Goal: Navigation & Orientation: Find specific page/section

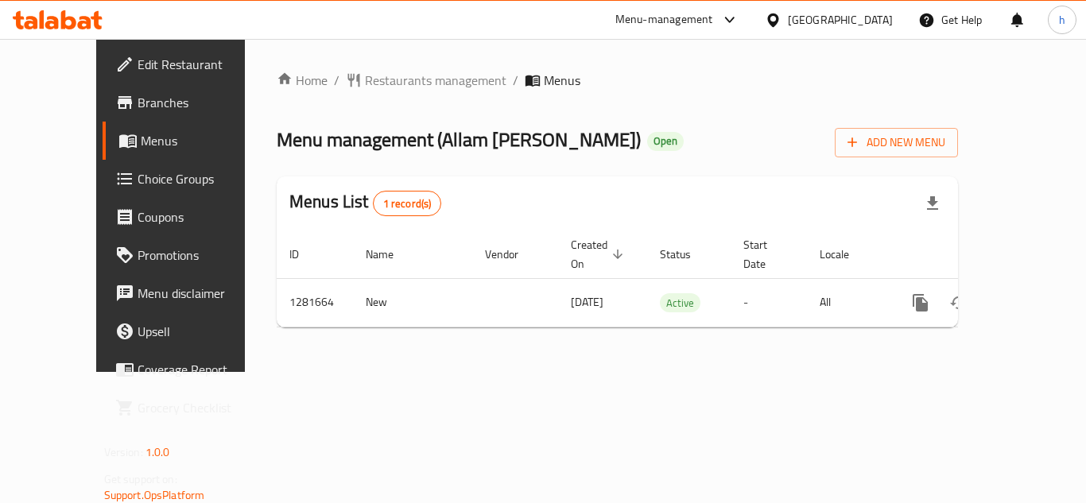
click at [690, 17] on div "Menu-management" at bounding box center [665, 19] width 98 height 19
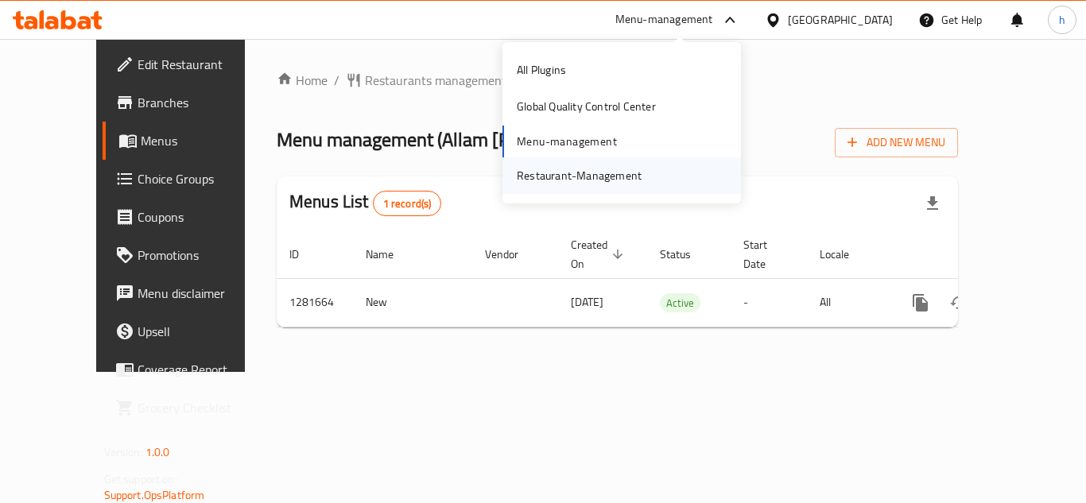
click at [636, 160] on div "Restaurant-Management" at bounding box center [579, 175] width 150 height 37
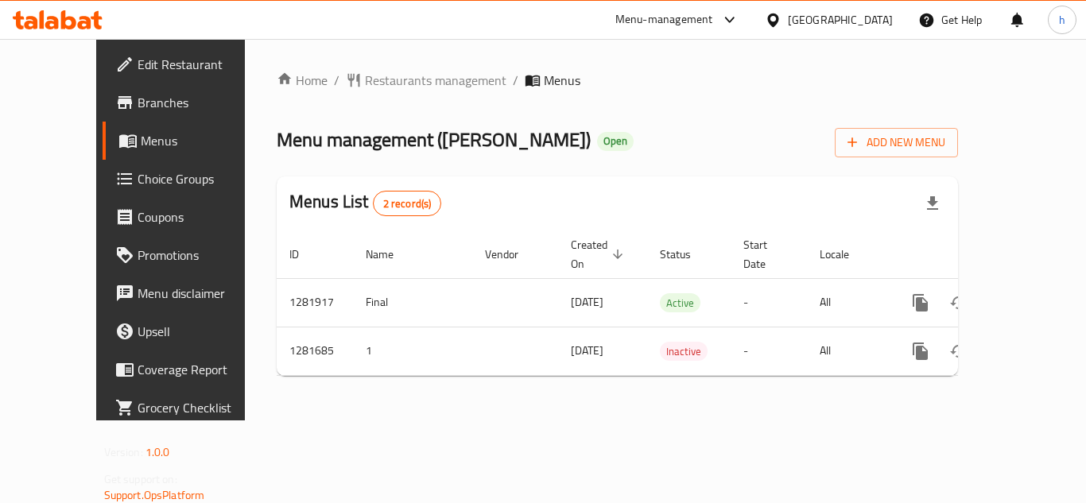
click at [803, 22] on div "[GEOGRAPHIC_DATA]" at bounding box center [840, 19] width 105 height 17
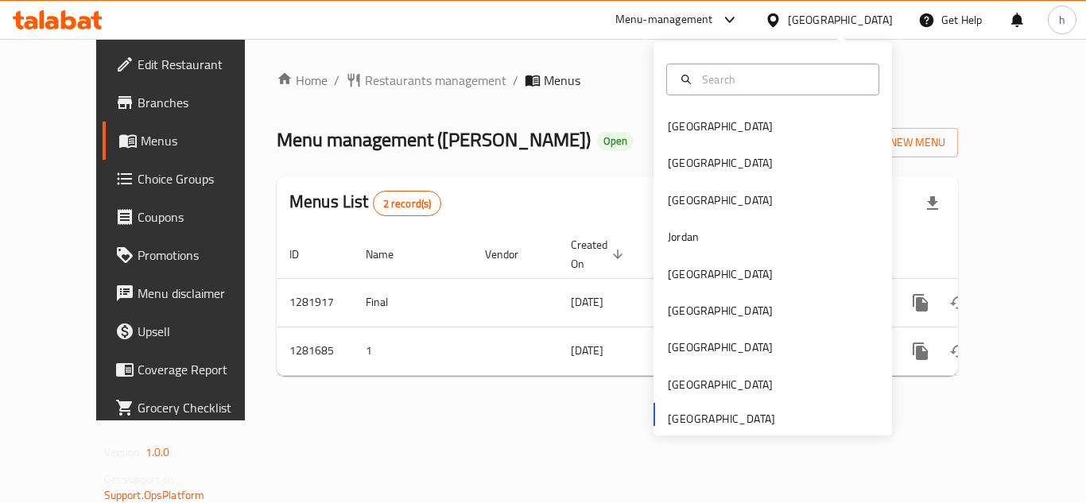
click at [669, 21] on div "Menu-management" at bounding box center [665, 19] width 98 height 19
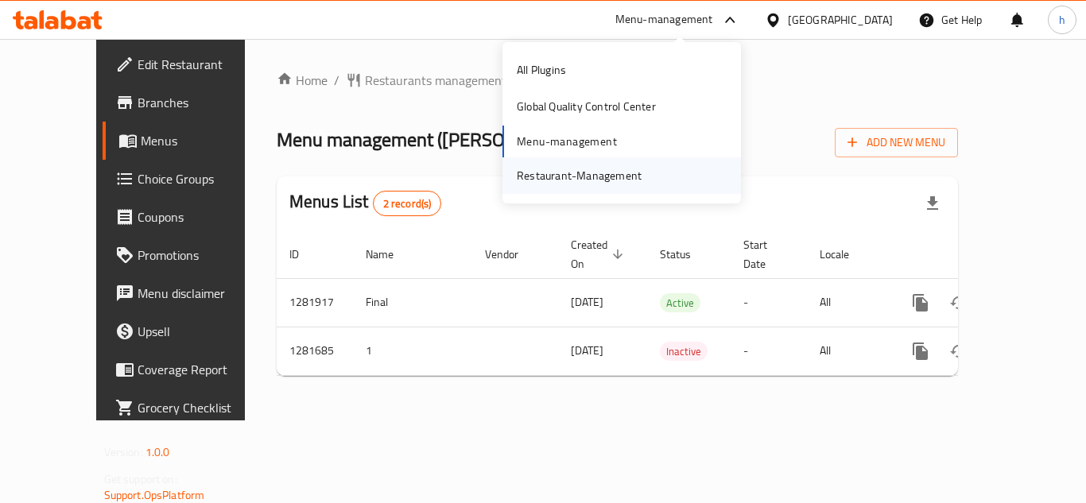
click at [638, 181] on div "Restaurant-Management" at bounding box center [579, 175] width 125 height 17
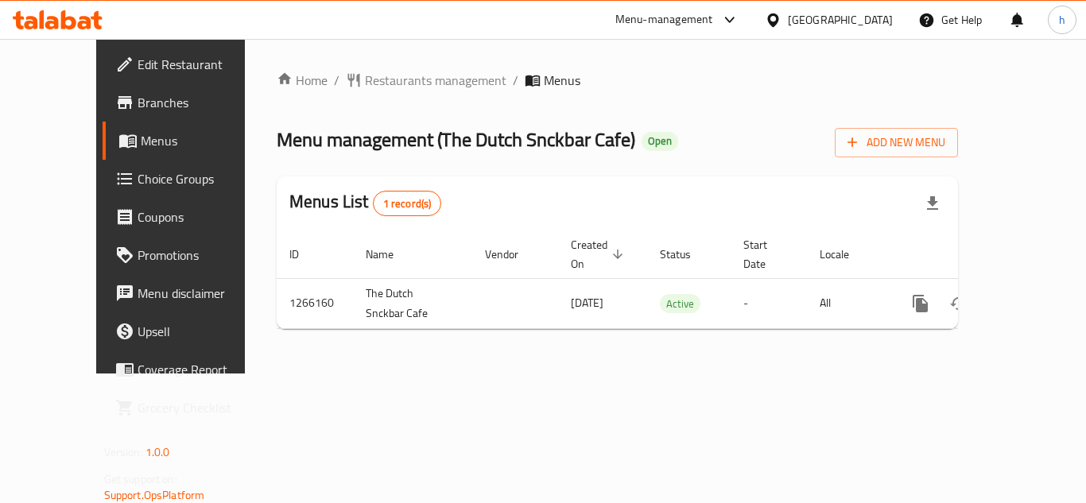
click at [832, 25] on div "[GEOGRAPHIC_DATA]" at bounding box center [840, 19] width 105 height 17
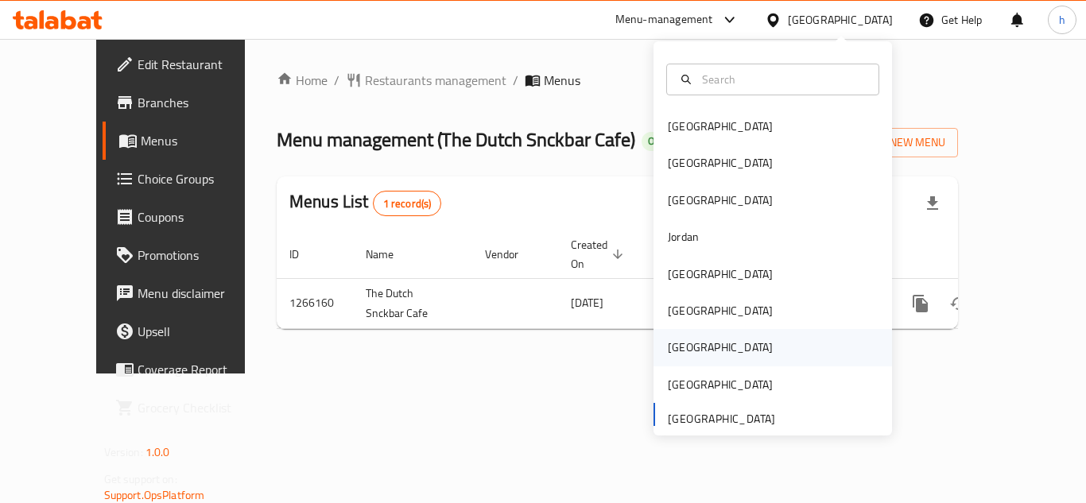
click at [704, 341] on div "[GEOGRAPHIC_DATA]" at bounding box center [773, 347] width 239 height 37
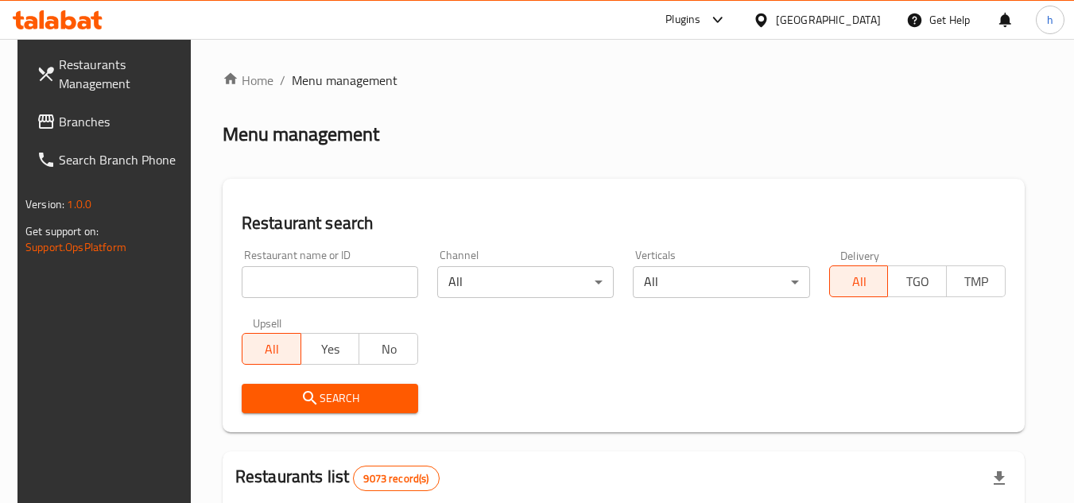
click at [770, 15] on icon at bounding box center [761, 20] width 17 height 17
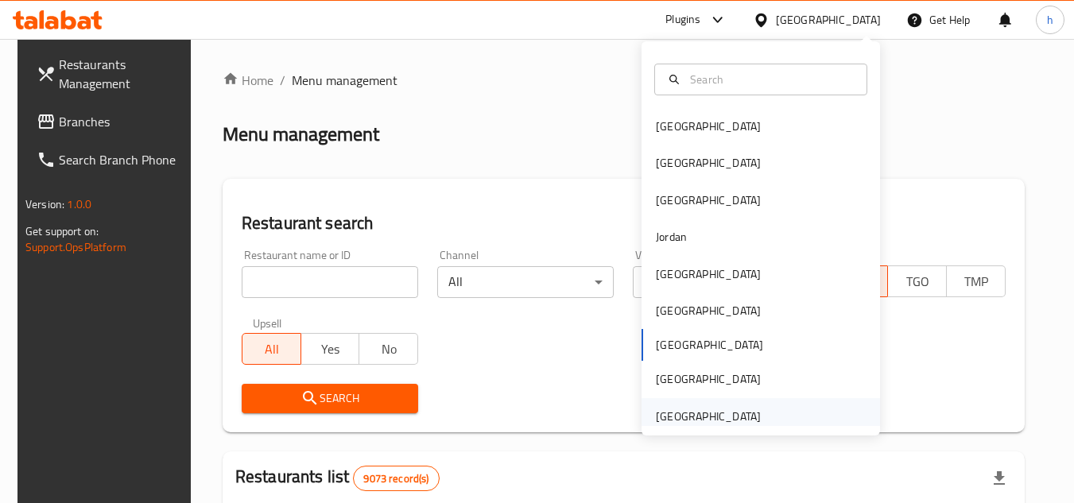
click at [677, 415] on div "[GEOGRAPHIC_DATA]" at bounding box center [708, 416] width 105 height 17
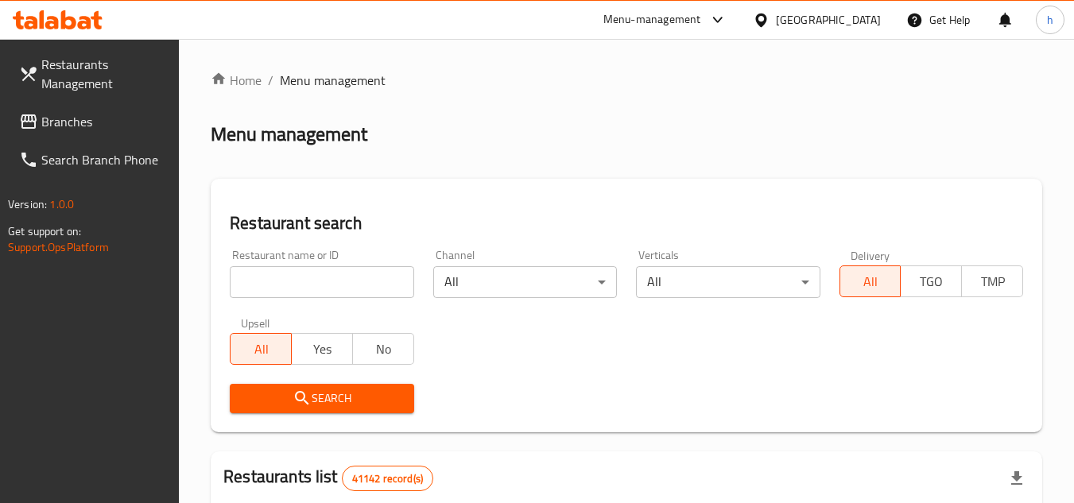
click at [139, 130] on span "Branches" at bounding box center [104, 121] width 126 height 19
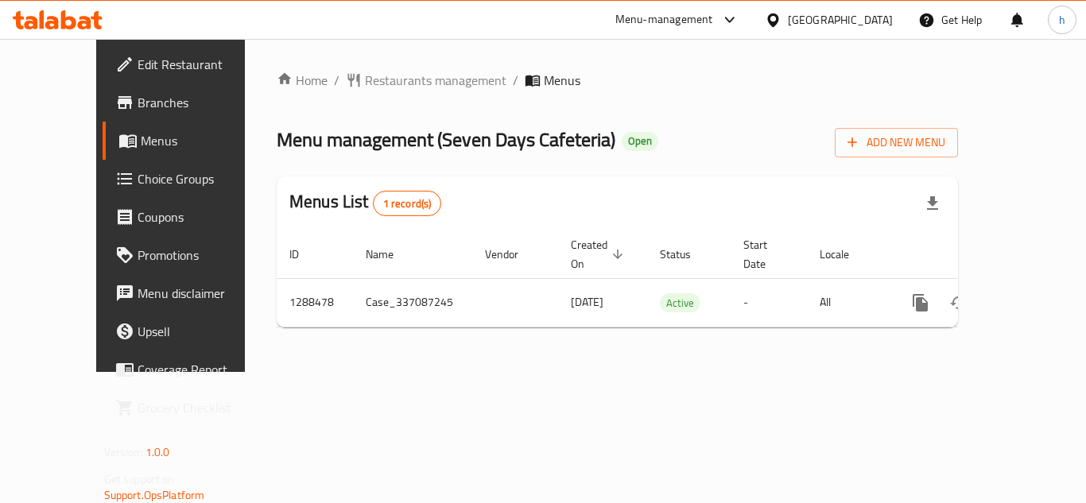
click at [809, 24] on div "[GEOGRAPHIC_DATA]" at bounding box center [840, 19] width 105 height 17
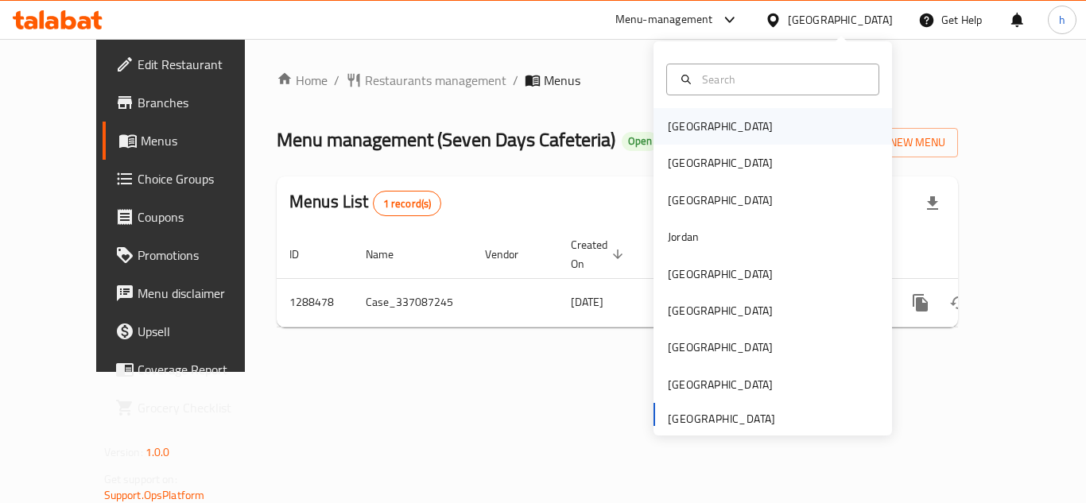
click at [743, 120] on div "[GEOGRAPHIC_DATA]" at bounding box center [773, 126] width 239 height 37
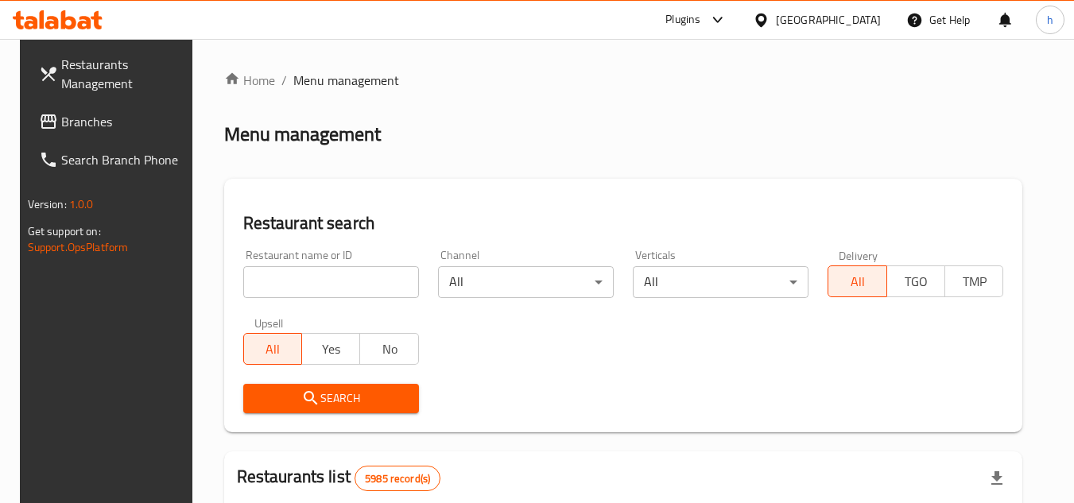
click at [95, 115] on span "Branches" at bounding box center [124, 121] width 126 height 19
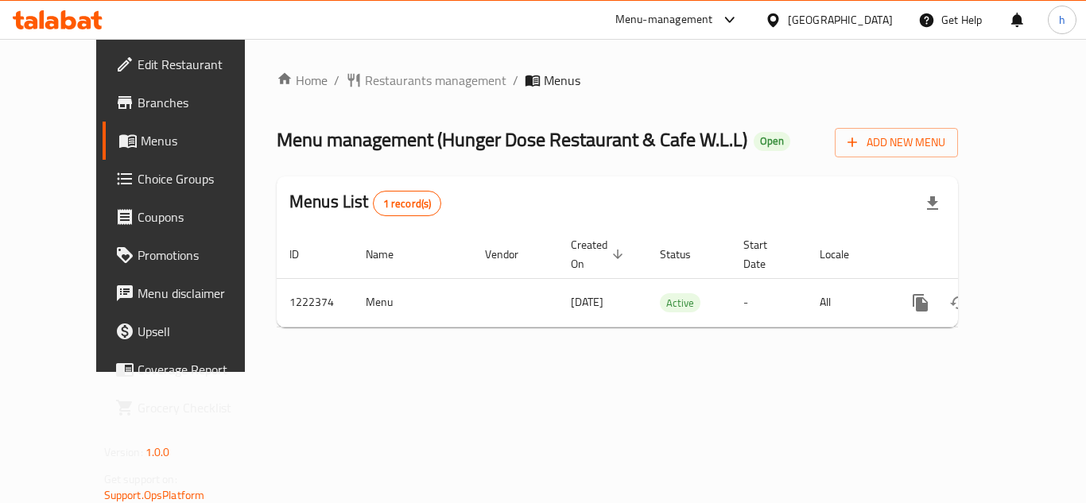
click at [859, 18] on div "[GEOGRAPHIC_DATA]" at bounding box center [840, 19] width 105 height 17
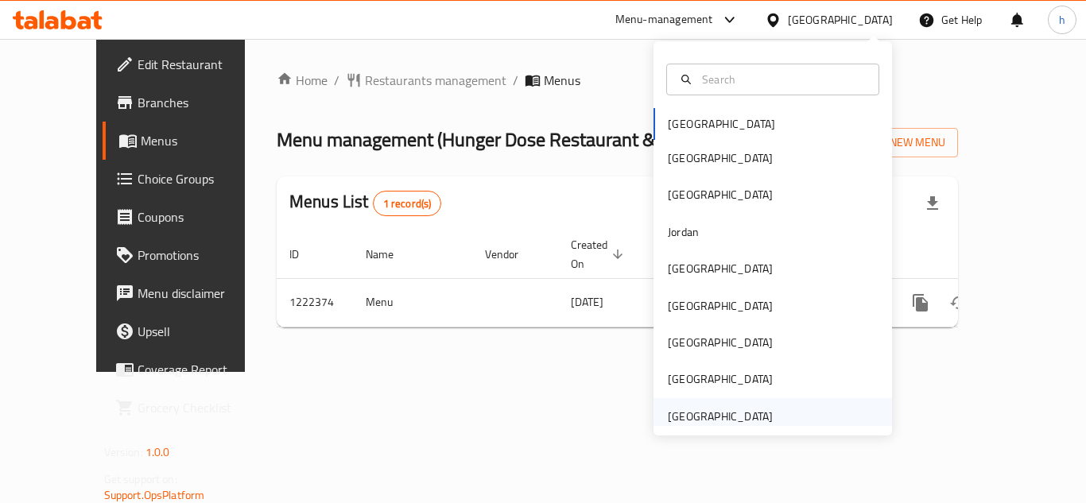
click at [716, 417] on div "[GEOGRAPHIC_DATA]" at bounding box center [720, 416] width 105 height 17
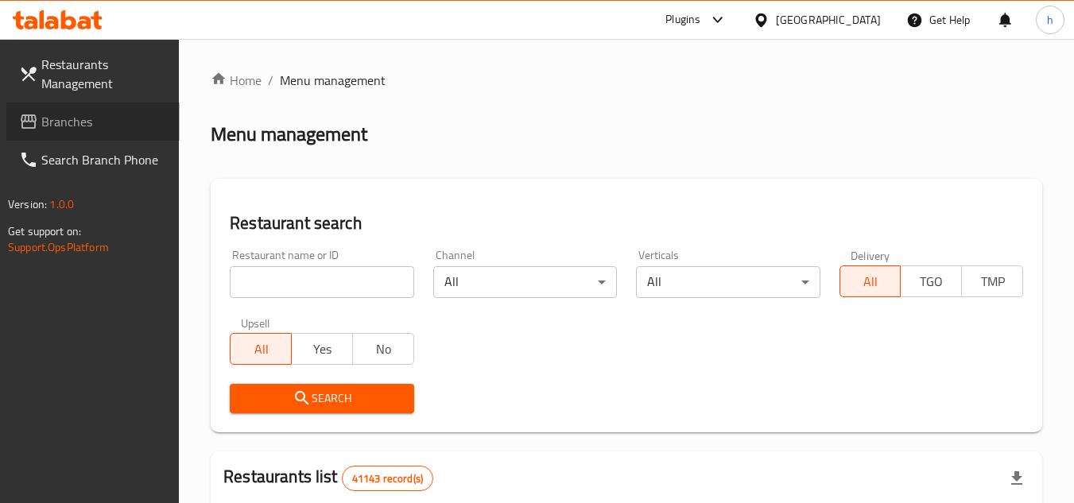
click at [36, 111] on link "Branches" at bounding box center [92, 122] width 173 height 38
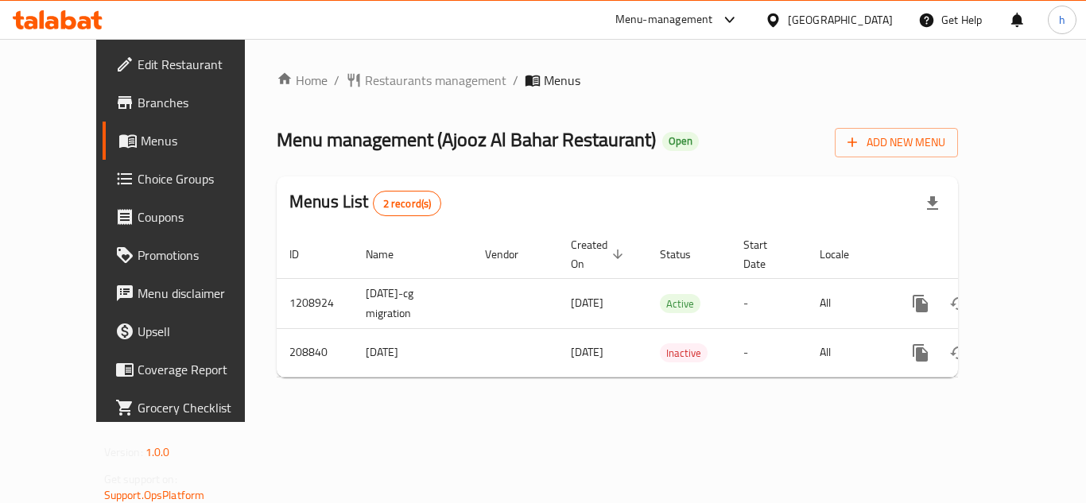
click at [864, 10] on div "[GEOGRAPHIC_DATA]" at bounding box center [828, 20] width 153 height 38
click at [849, 14] on div "[GEOGRAPHIC_DATA]" at bounding box center [840, 19] width 105 height 17
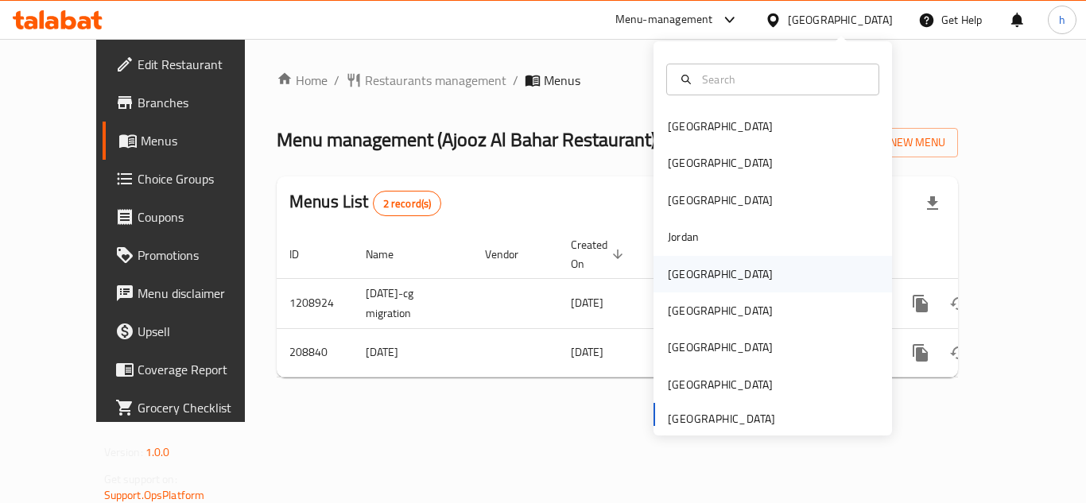
click at [699, 275] on div "[GEOGRAPHIC_DATA]" at bounding box center [720, 274] width 130 height 37
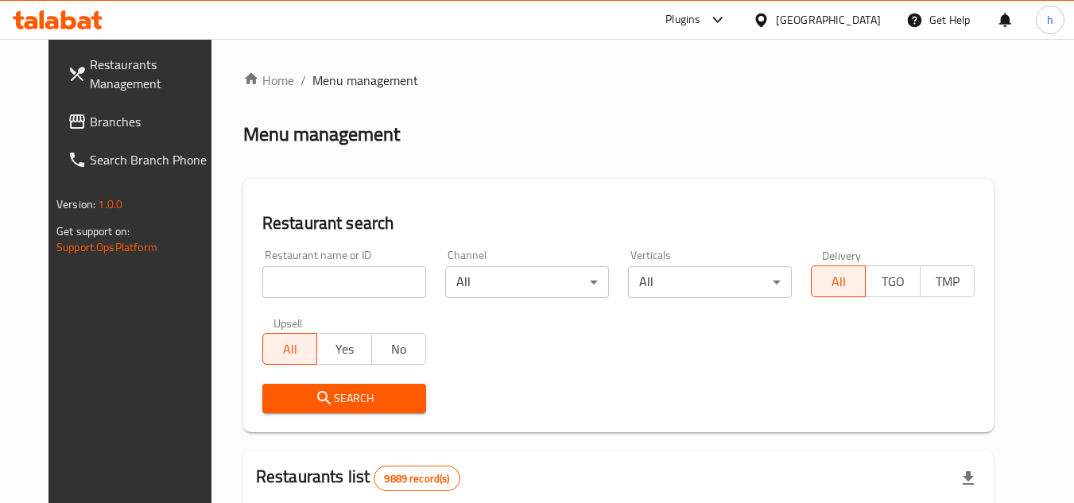
click at [95, 130] on span "Branches" at bounding box center [153, 121] width 126 height 19
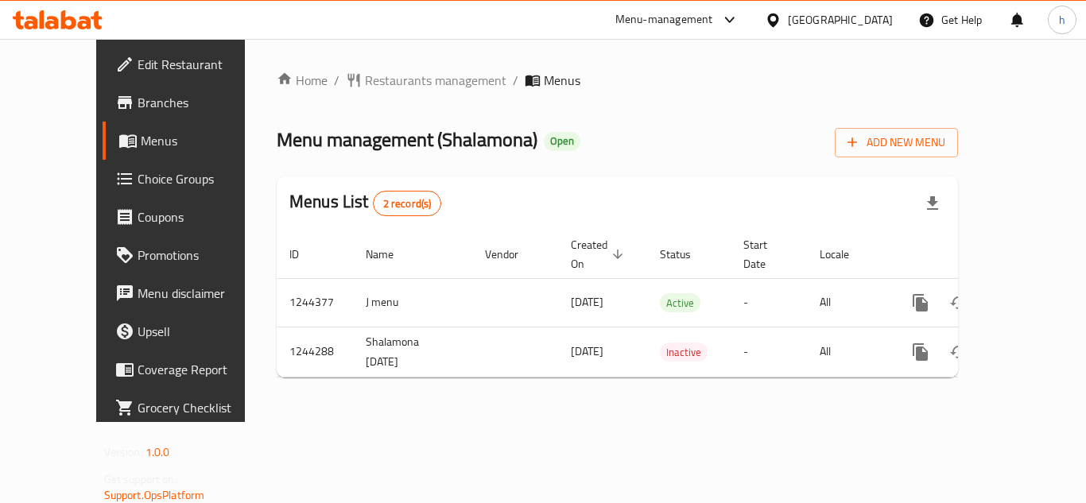
click at [788, 11] on div at bounding box center [776, 19] width 23 height 17
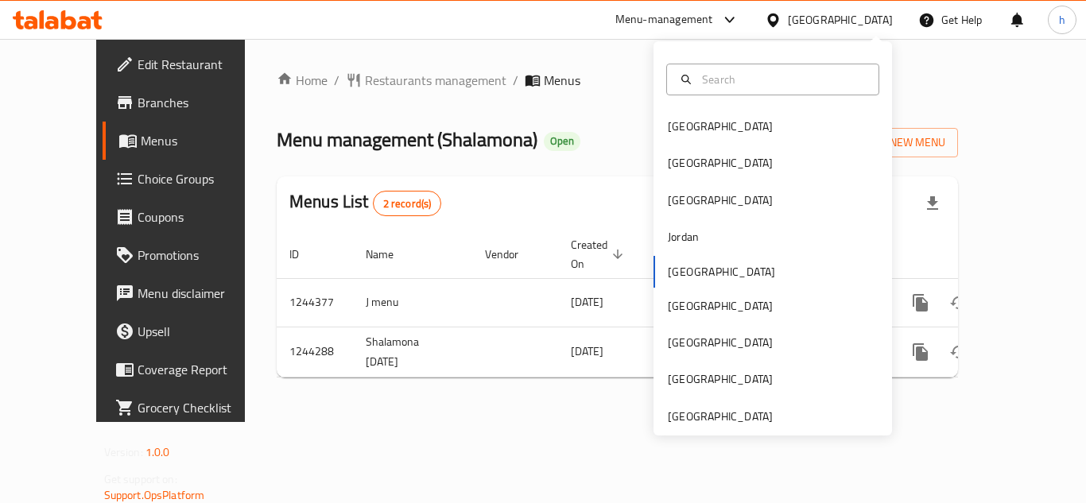
click at [708, 26] on div "Menu-management" at bounding box center [665, 19] width 98 height 19
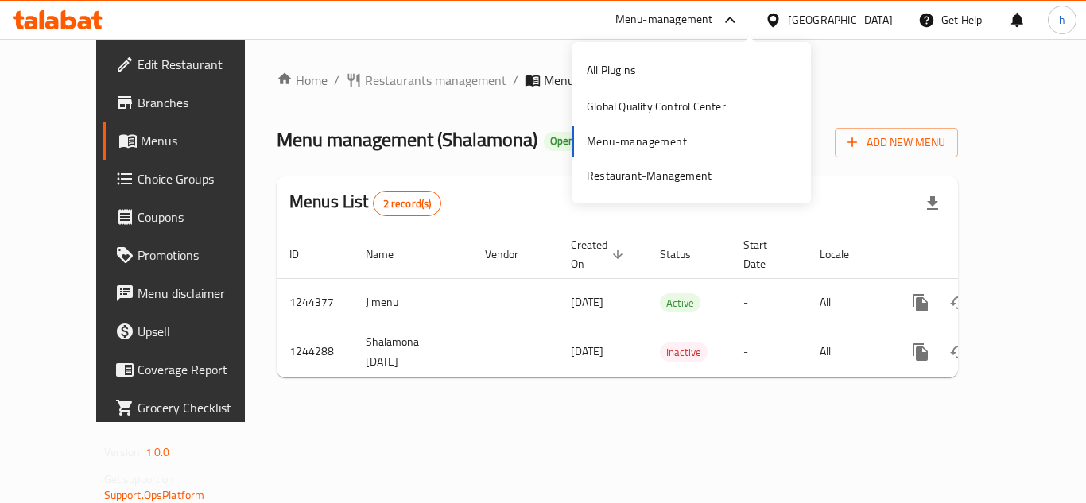
click at [671, 152] on div "All Plugins Global Quality Control Center Menu-management Restaurant-Management" at bounding box center [692, 123] width 239 height 142
click at [663, 176] on div "Restaurant-Management" at bounding box center [649, 175] width 125 height 17
click at [788, 20] on div at bounding box center [776, 19] width 23 height 17
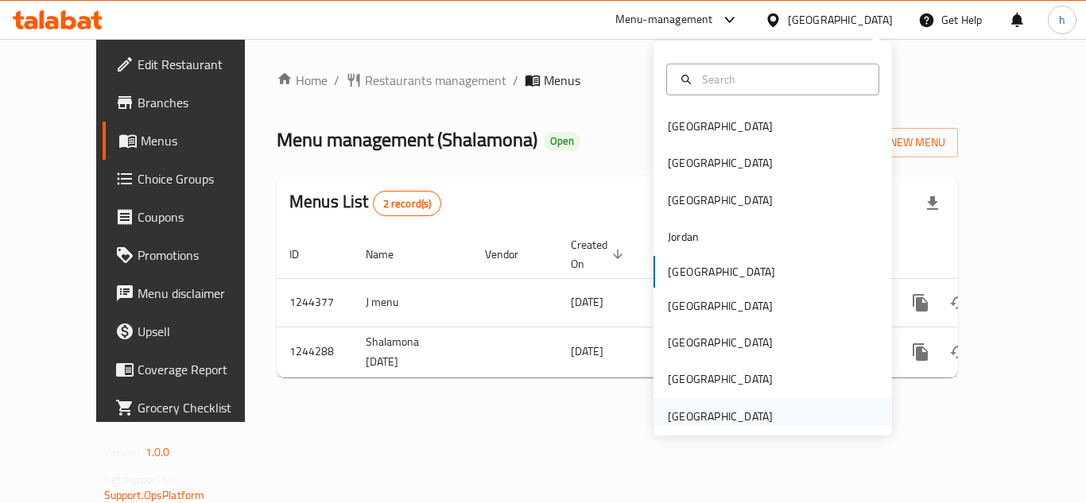
click at [739, 410] on div "[GEOGRAPHIC_DATA]" at bounding box center [720, 416] width 105 height 17
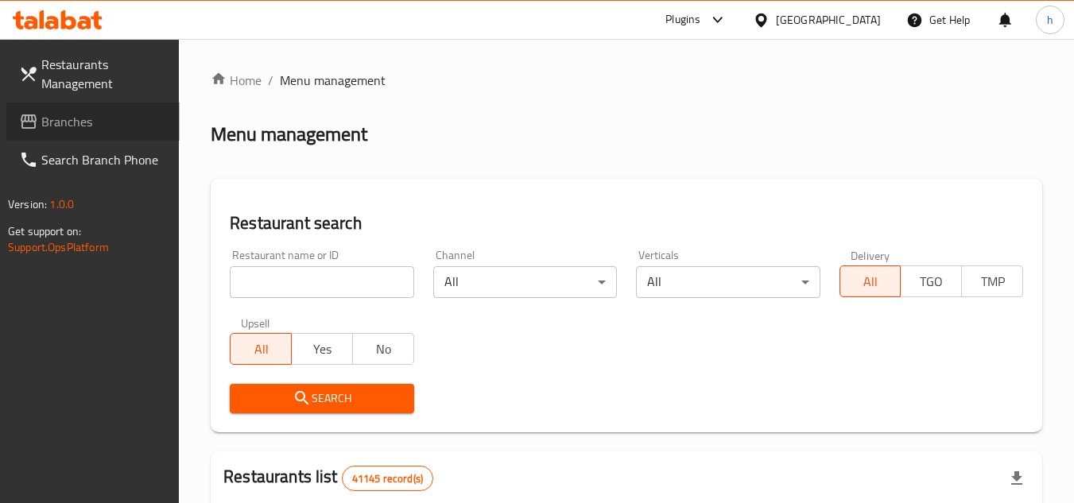
click at [100, 126] on span "Branches" at bounding box center [104, 121] width 126 height 19
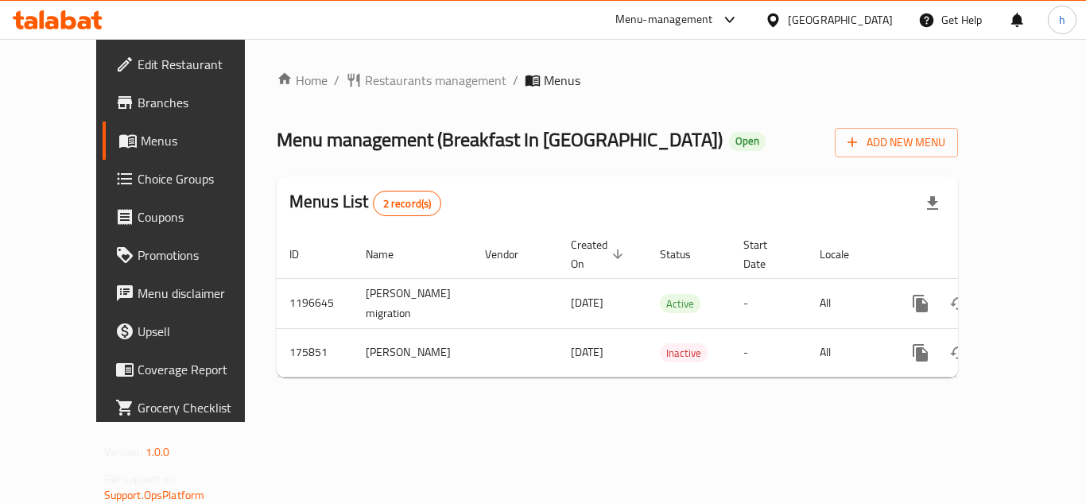
click at [683, 25] on div "Menu-management" at bounding box center [665, 19] width 98 height 19
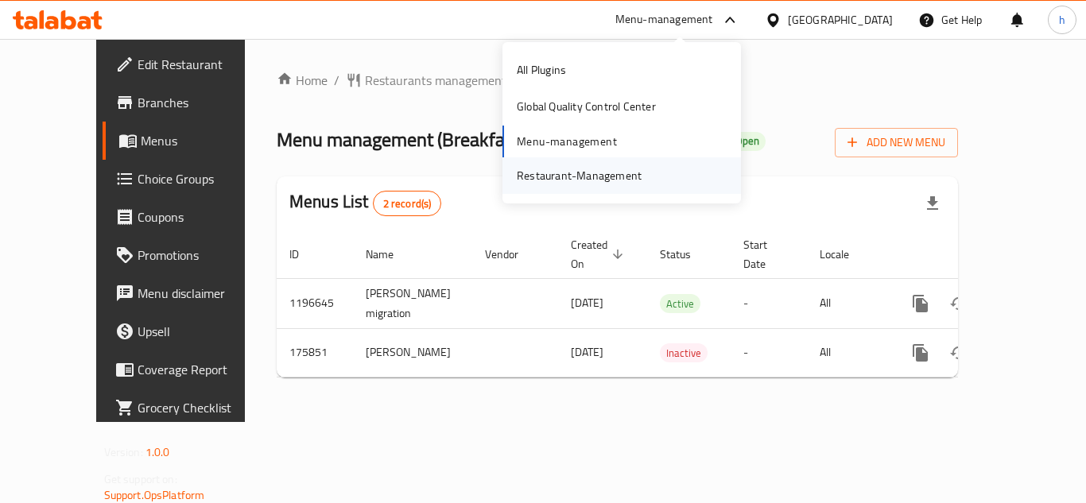
click at [623, 164] on div "Restaurant-Management" at bounding box center [579, 175] width 150 height 37
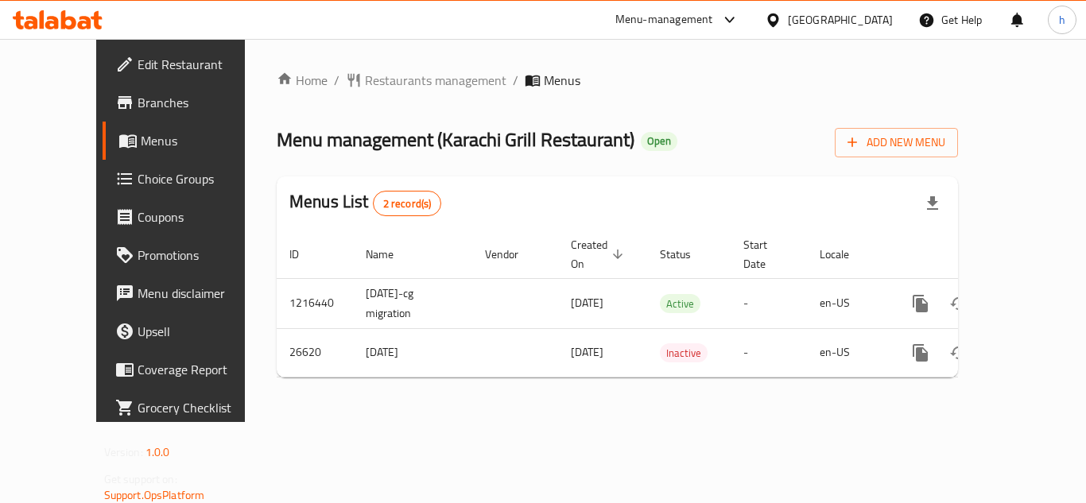
click at [839, 33] on div "[GEOGRAPHIC_DATA]" at bounding box center [828, 20] width 153 height 38
click at [798, 21] on div "[GEOGRAPHIC_DATA]" at bounding box center [840, 19] width 105 height 17
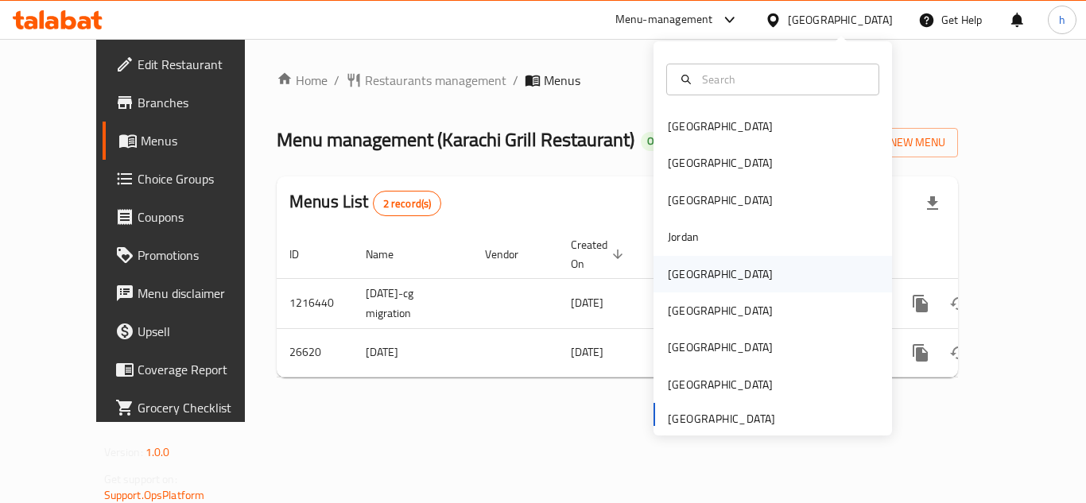
click at [709, 274] on div "Kuwait" at bounding box center [773, 274] width 239 height 37
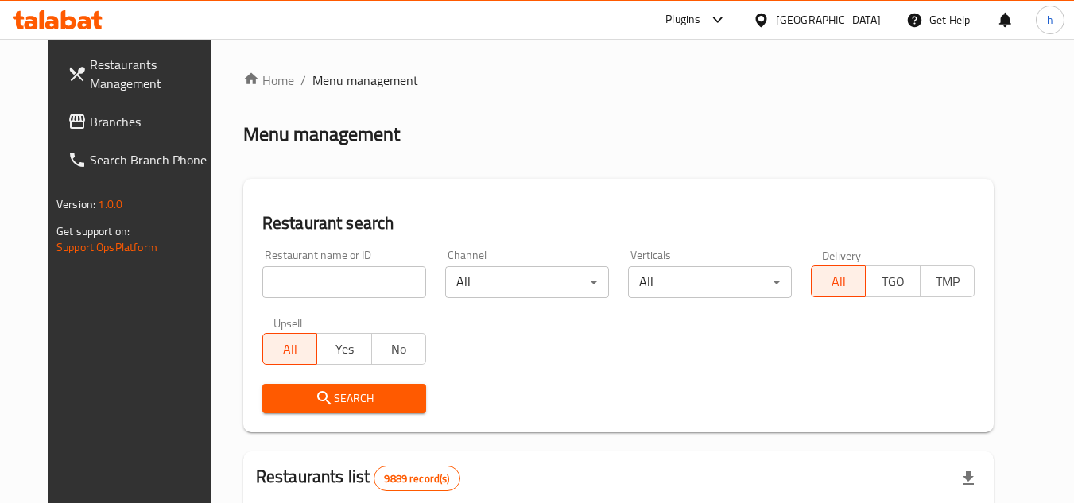
click at [90, 131] on span "Branches" at bounding box center [153, 121] width 126 height 19
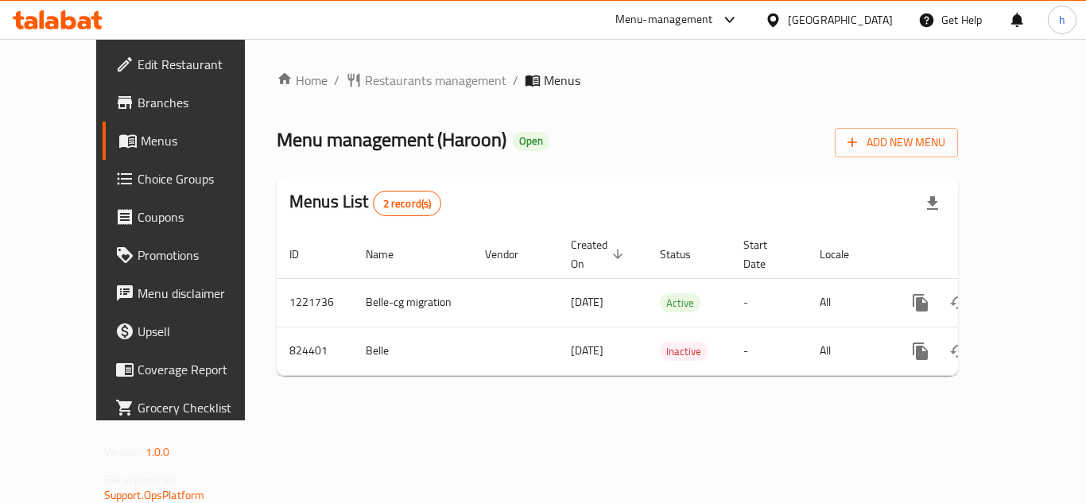
click at [788, 14] on div at bounding box center [776, 19] width 23 height 17
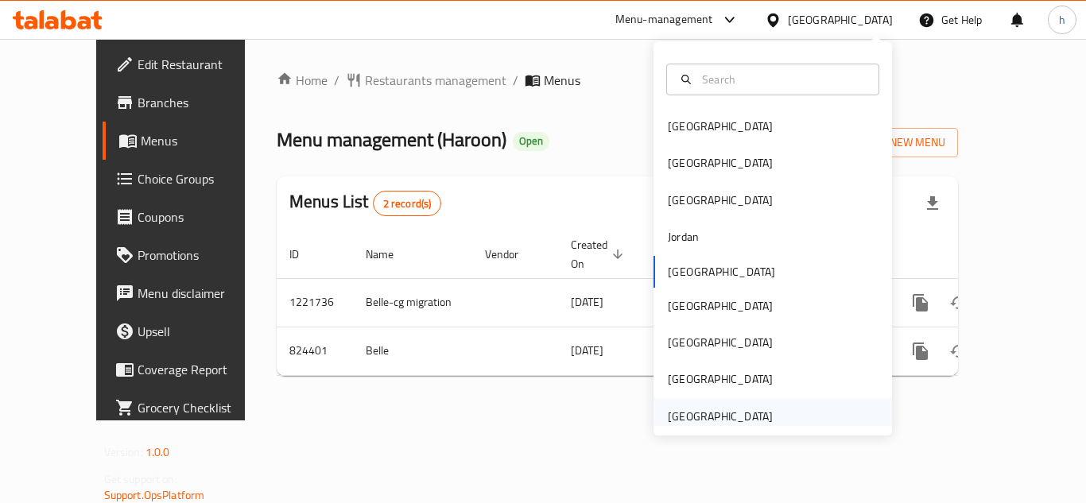
click at [717, 416] on div "[GEOGRAPHIC_DATA]" at bounding box center [720, 416] width 105 height 17
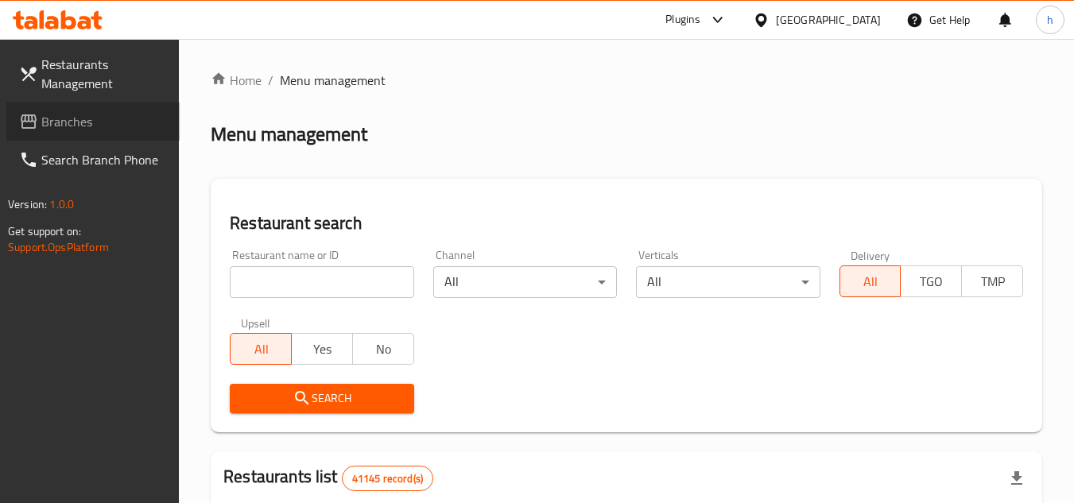
click at [115, 122] on span "Branches" at bounding box center [104, 121] width 126 height 19
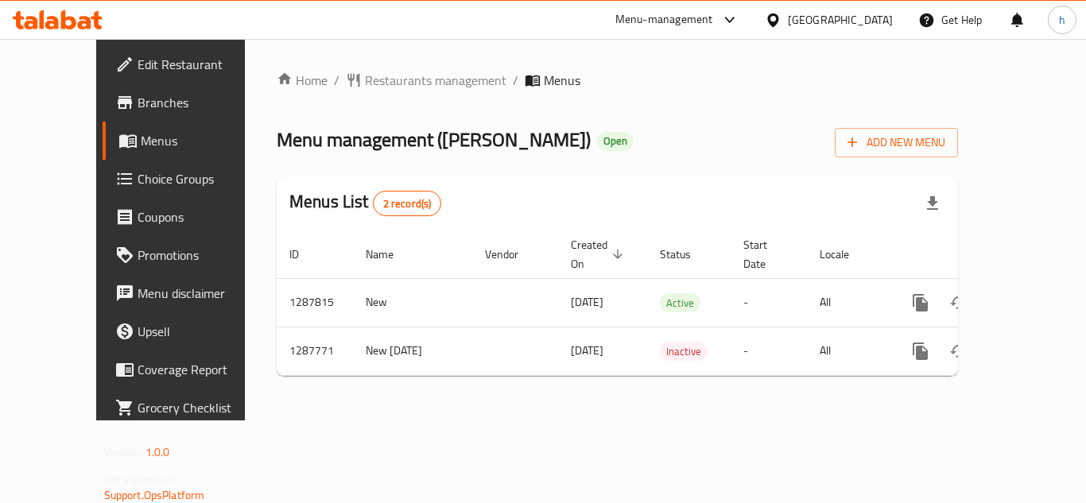
click at [703, 23] on div "Menu-management" at bounding box center [665, 19] width 98 height 19
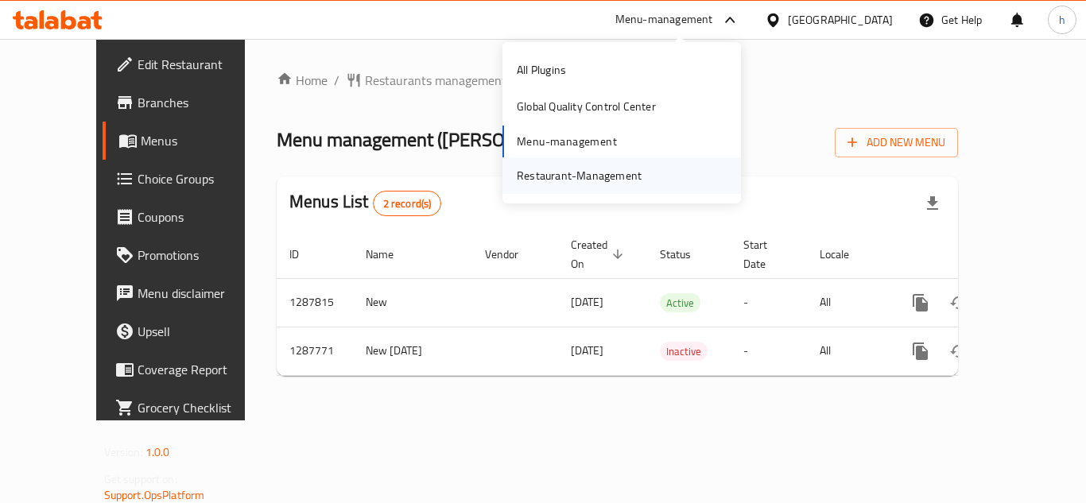
click at [613, 175] on div "Restaurant-Management" at bounding box center [579, 175] width 125 height 17
